Goal: Task Accomplishment & Management: Use online tool/utility

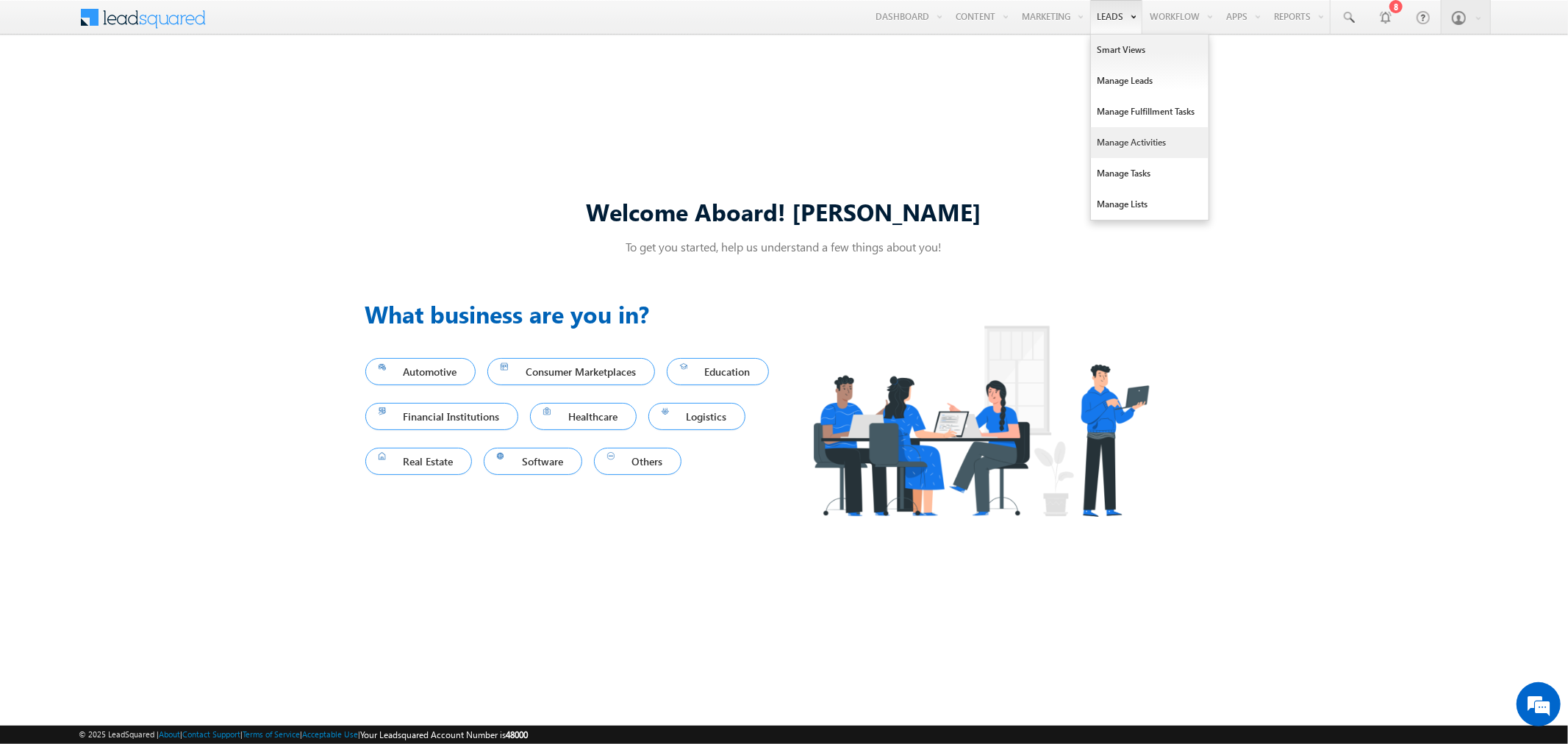
click at [1135, 145] on link "Manage Activities" at bounding box center [1150, 143] width 118 height 31
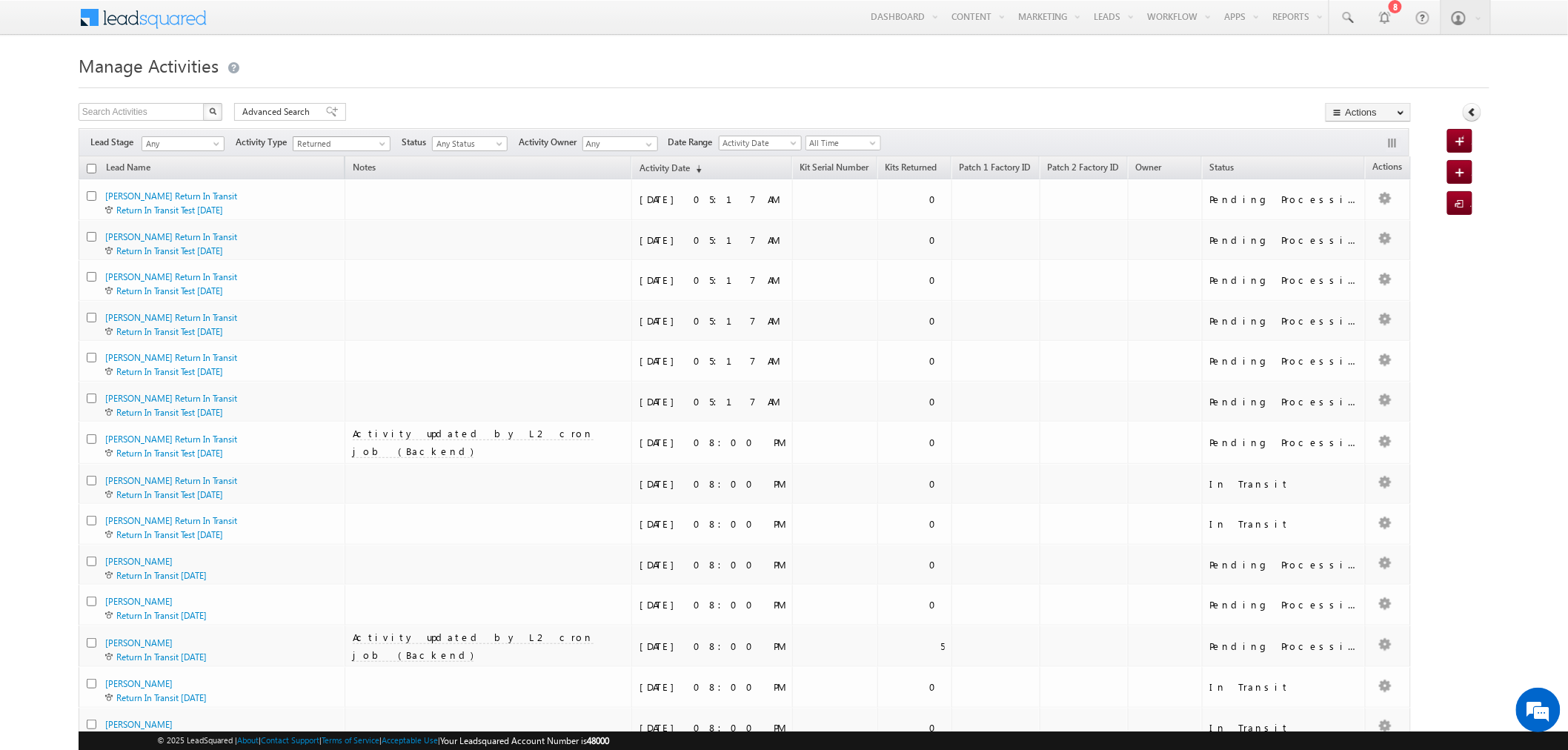
click at [379, 141] on span at bounding box center [383, 146] width 12 height 12
click at [345, 170] on link "Order Placed" at bounding box center [344, 165] width 97 height 11
